Goal: Task Accomplishment & Management: Manage account settings

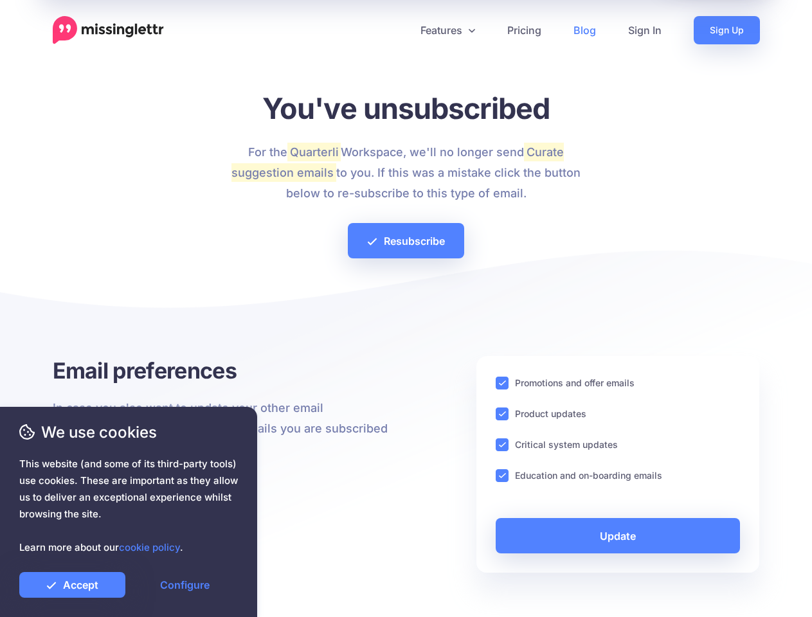
click at [406, 309] on div at bounding box center [406, 311] width 707 height 90
click at [401, 30] on icon at bounding box center [401, 30] width 6 height 6
click at [447, 30] on link "Features" at bounding box center [447, 30] width 87 height 28
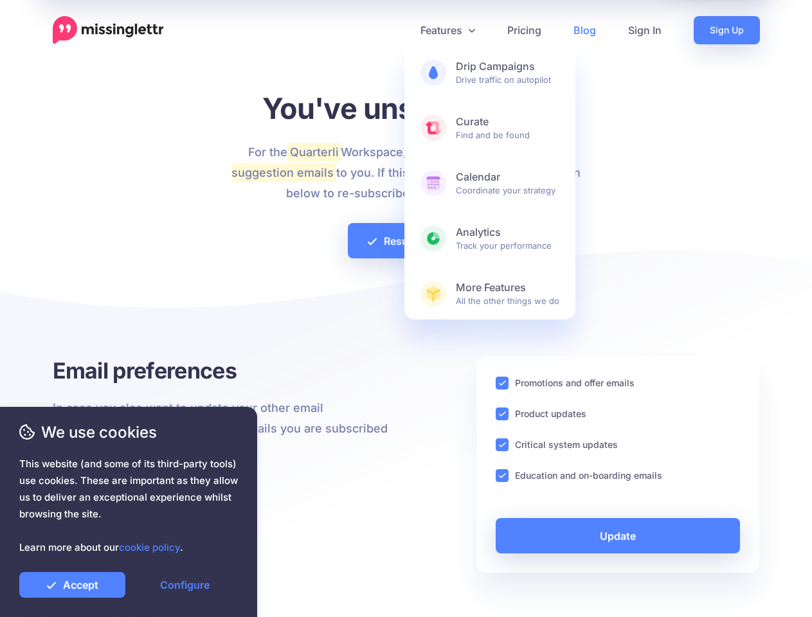
click at [502, 383] on ins at bounding box center [502, 383] width 13 height 13
click at [502, 414] on ins at bounding box center [502, 414] width 13 height 13
click at [502, 445] on ins at bounding box center [502, 445] width 13 height 13
click at [502, 476] on ins at bounding box center [502, 475] width 13 height 13
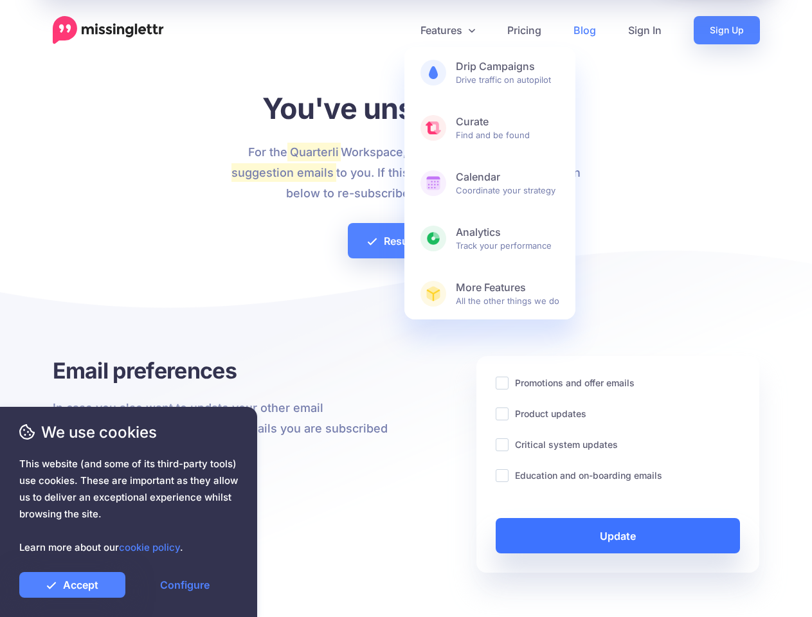
click at [618, 536] on link "Update" at bounding box center [618, 535] width 245 height 35
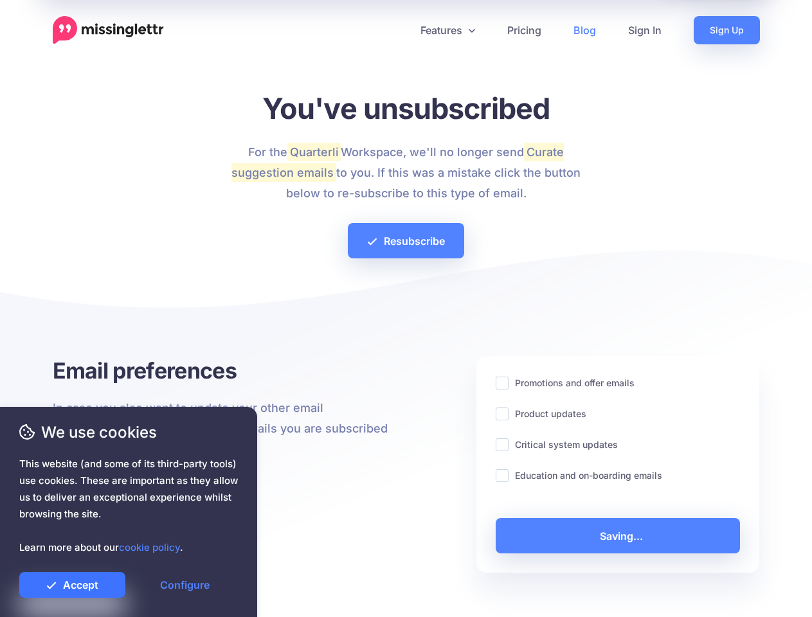
click at [72, 585] on link "Accept" at bounding box center [72, 585] width 106 height 26
